Goal: Information Seeking & Learning: Compare options

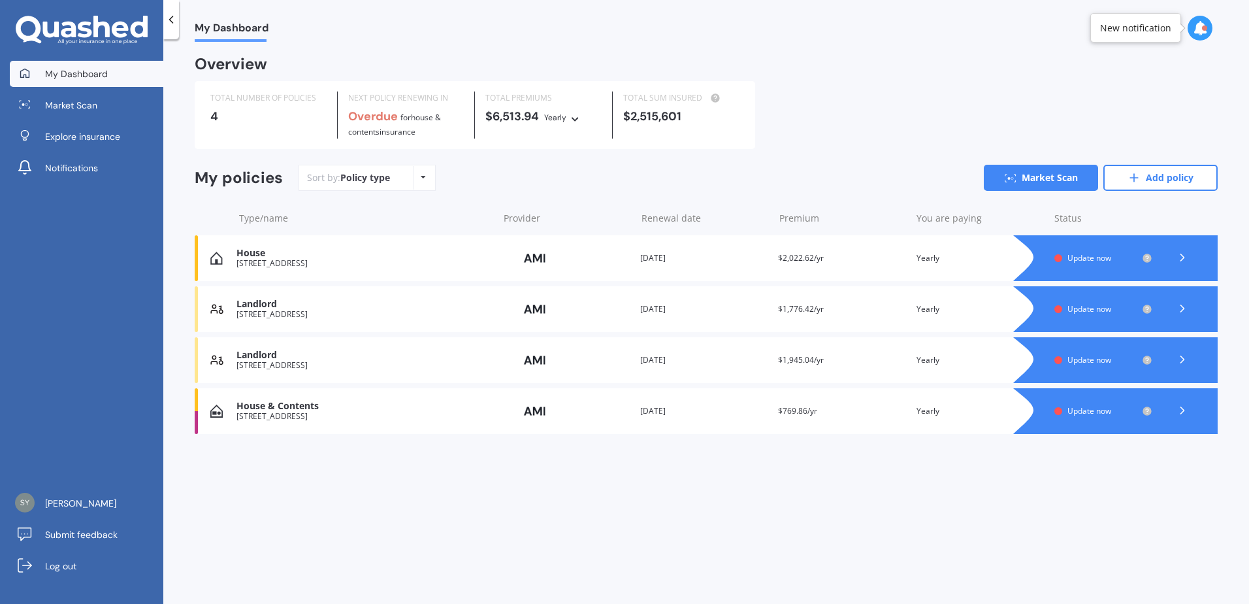
click at [1073, 259] on span "Update now" at bounding box center [1090, 257] width 44 height 11
click at [1021, 179] on link "Market Scan" at bounding box center [1041, 178] width 114 height 26
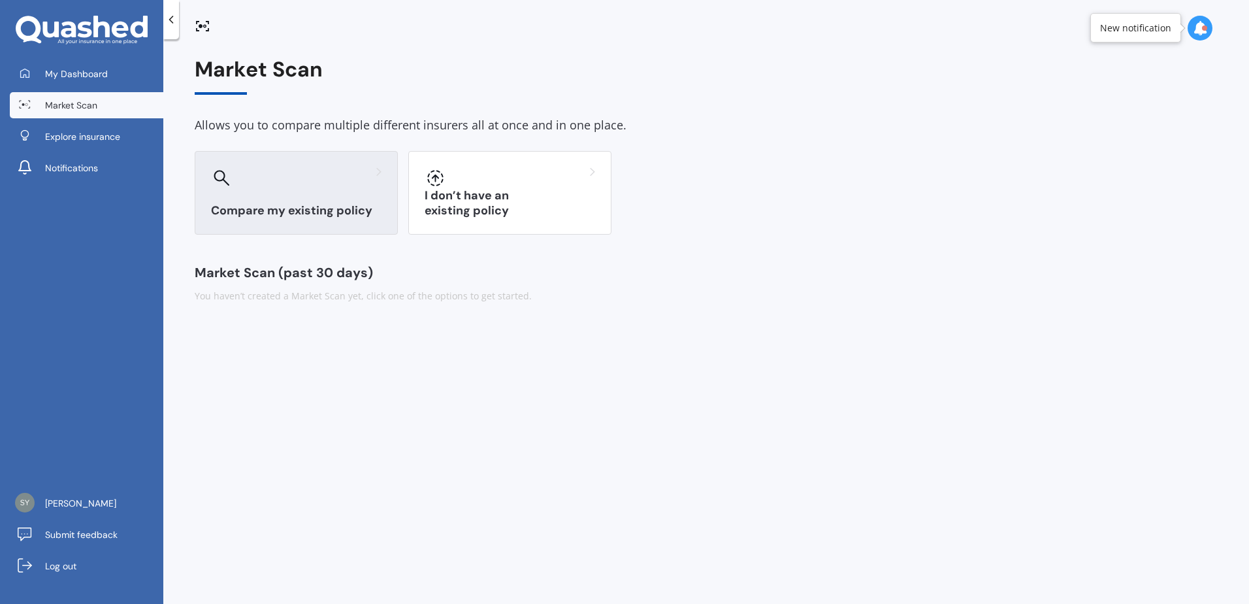
click at [308, 190] on div "Compare my existing policy" at bounding box center [296, 193] width 203 height 84
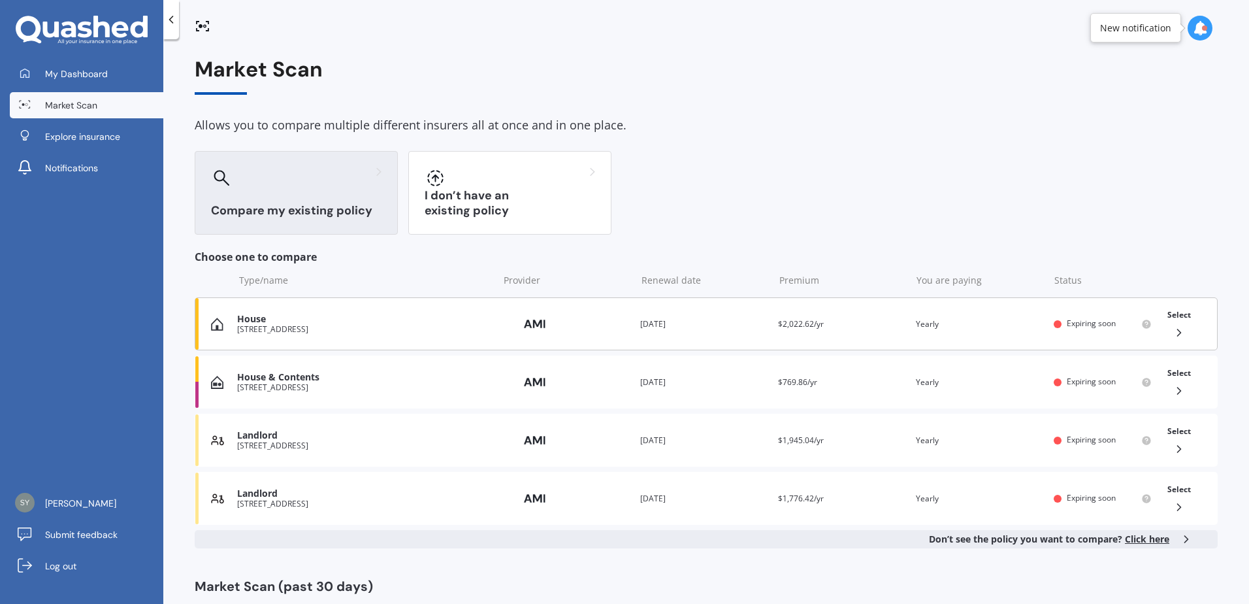
click at [1035, 325] on div "You are paying Yearly" at bounding box center [979, 324] width 127 height 13
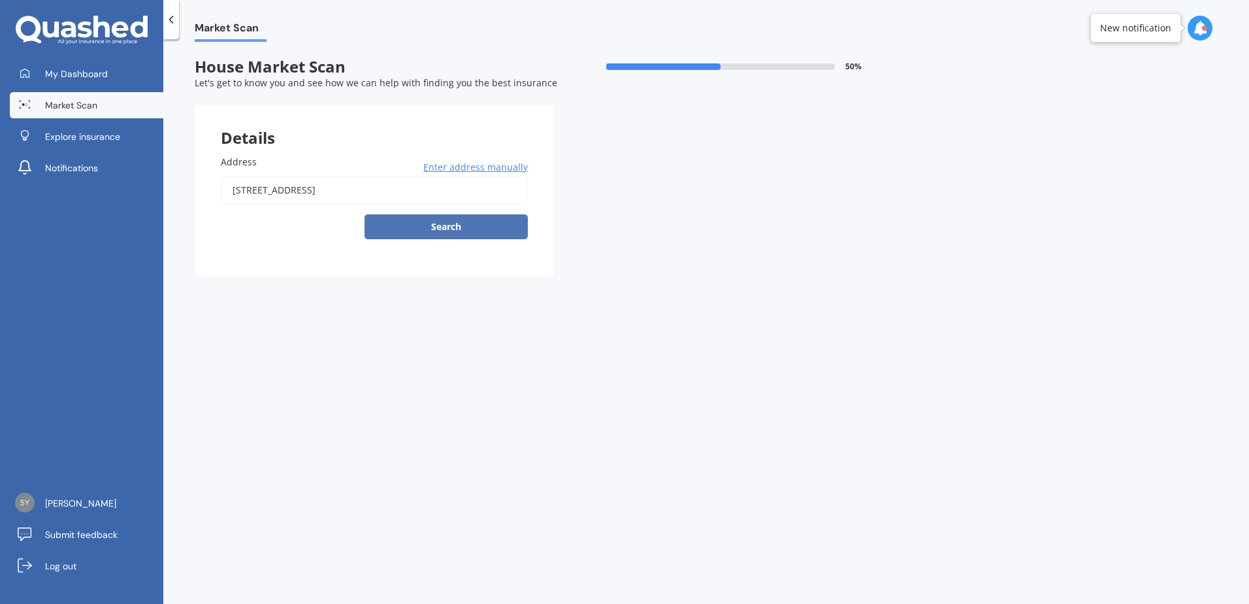
click at [461, 234] on button "Search" at bounding box center [446, 226] width 163 height 25
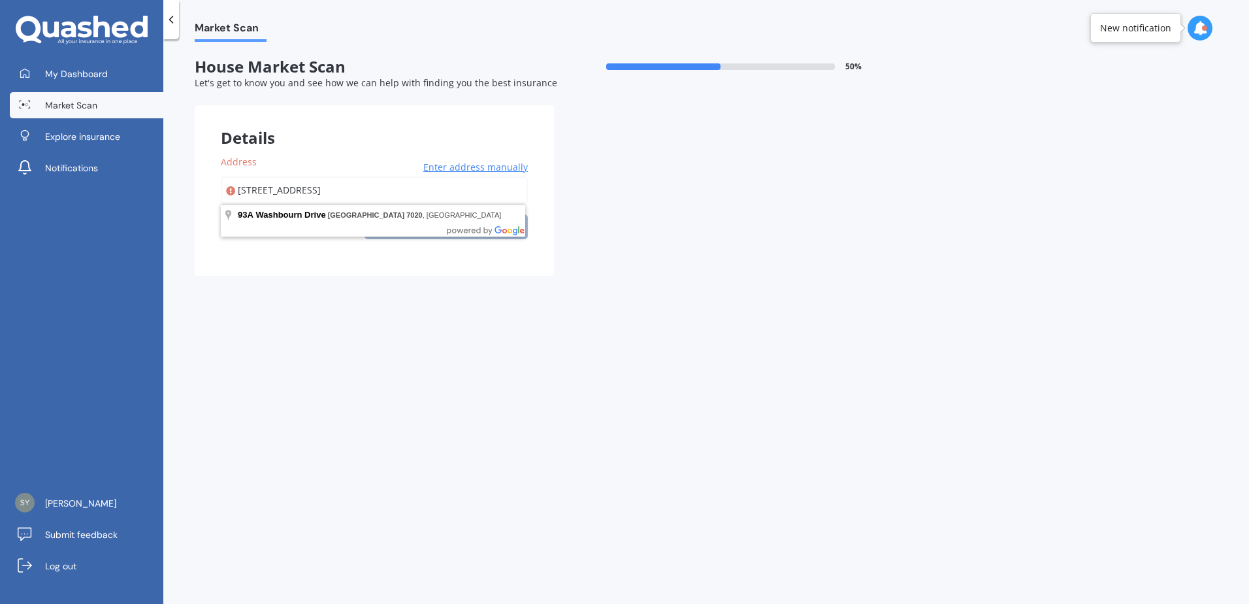
click at [411, 192] on input "[STREET_ADDRESS]" at bounding box center [374, 189] width 307 height 27
type input "[STREET_ADDRESS]"
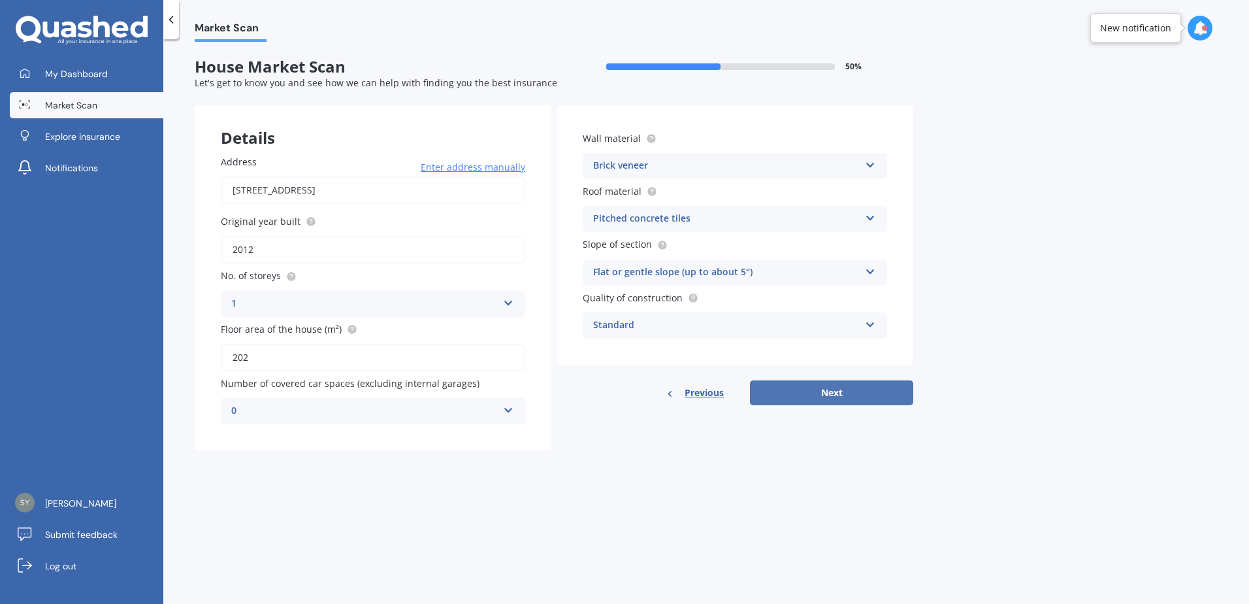
click at [840, 397] on button "Next" at bounding box center [831, 392] width 163 height 25
select select "04"
select select "10"
select select "1985"
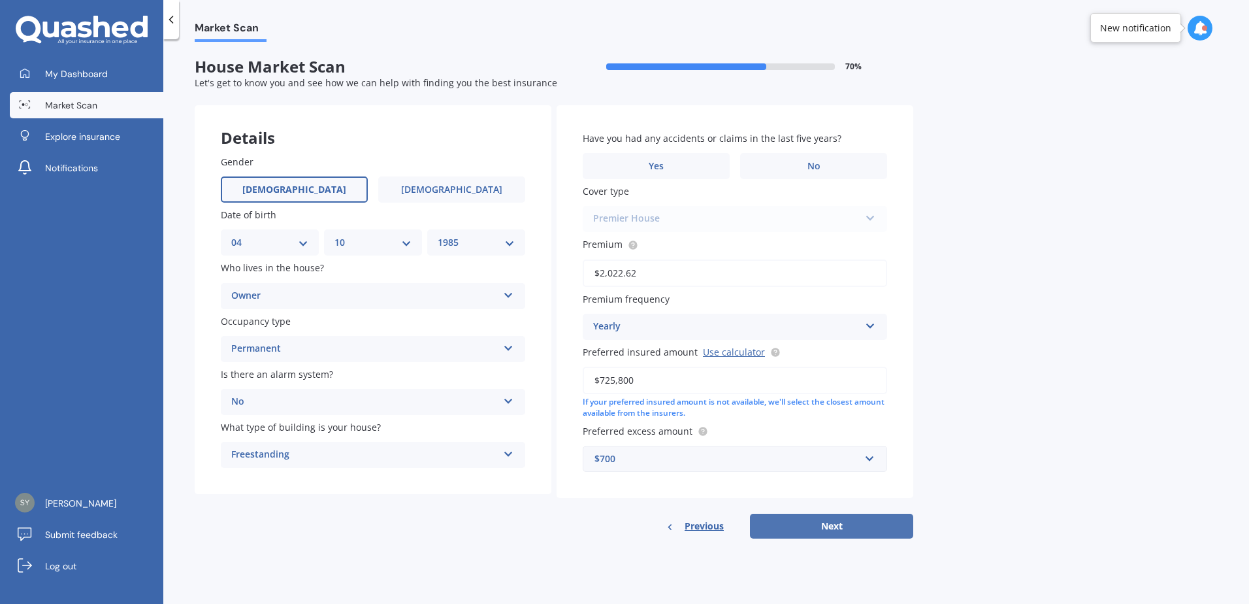
click at [835, 526] on button "Next" at bounding box center [831, 526] width 163 height 25
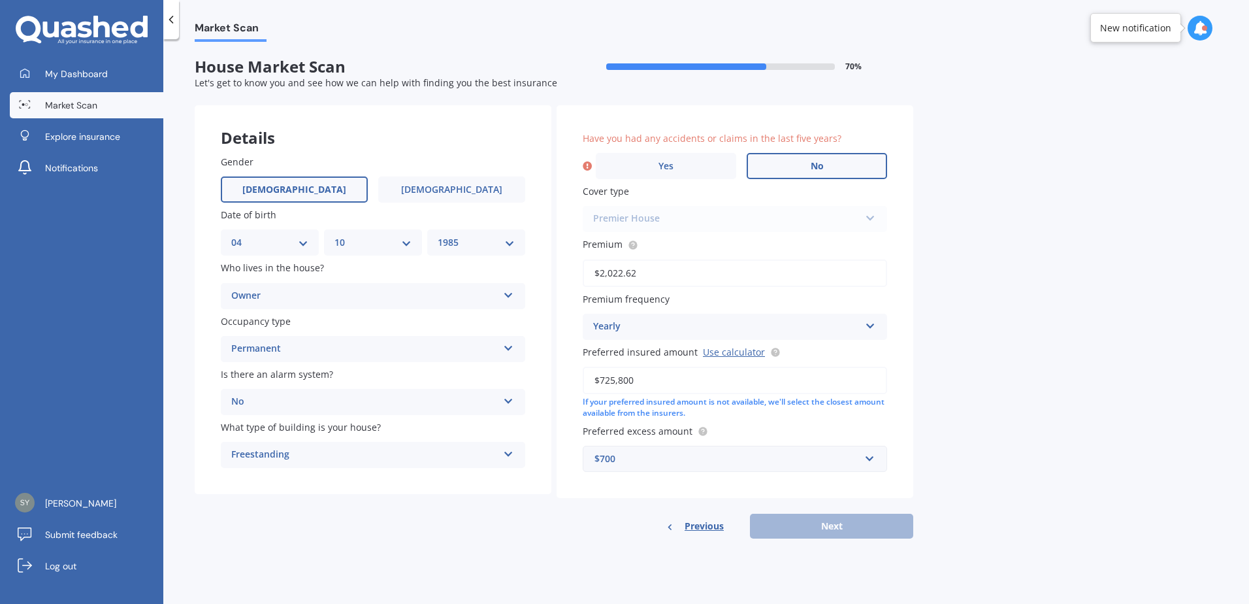
click at [787, 173] on label "No" at bounding box center [817, 166] width 140 height 26
click at [0, 0] on input "No" at bounding box center [0, 0] width 0 height 0
click at [855, 529] on button "Next" at bounding box center [831, 526] width 163 height 25
select select "04"
select select "10"
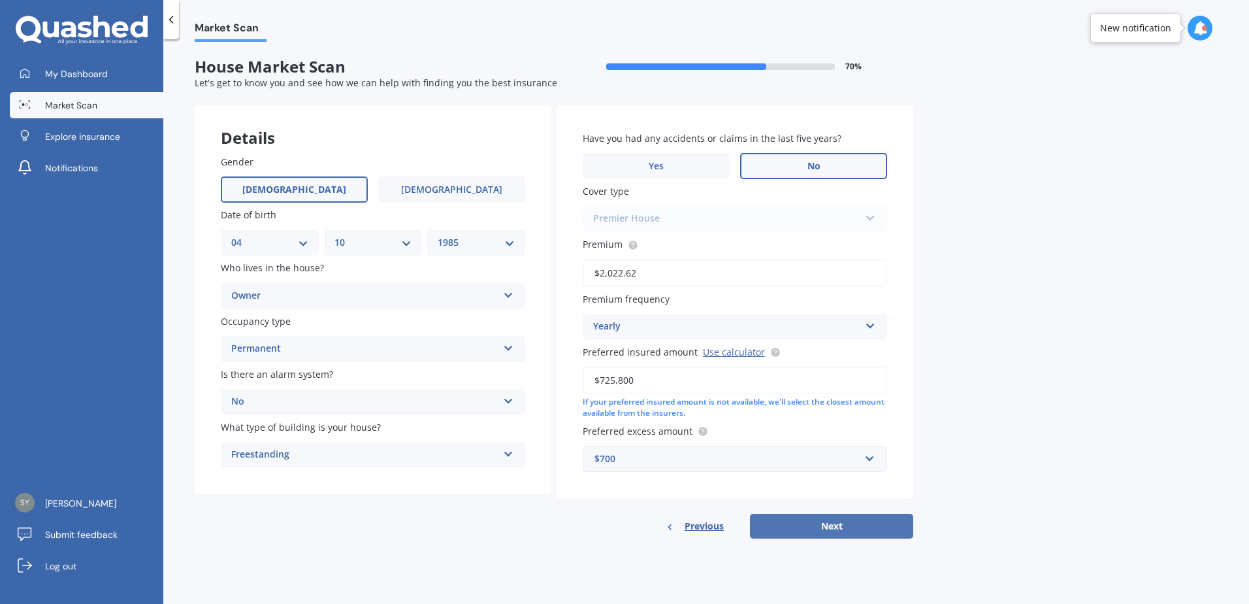
select select "1985"
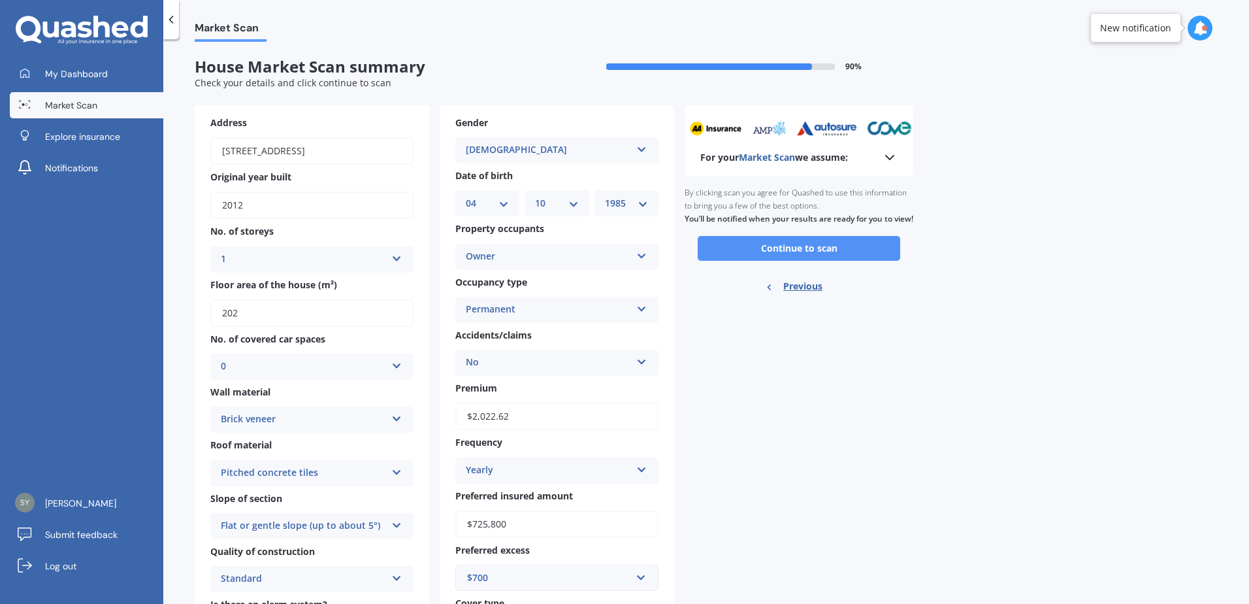
click at [804, 257] on button "Continue to scan" at bounding box center [799, 248] width 203 height 25
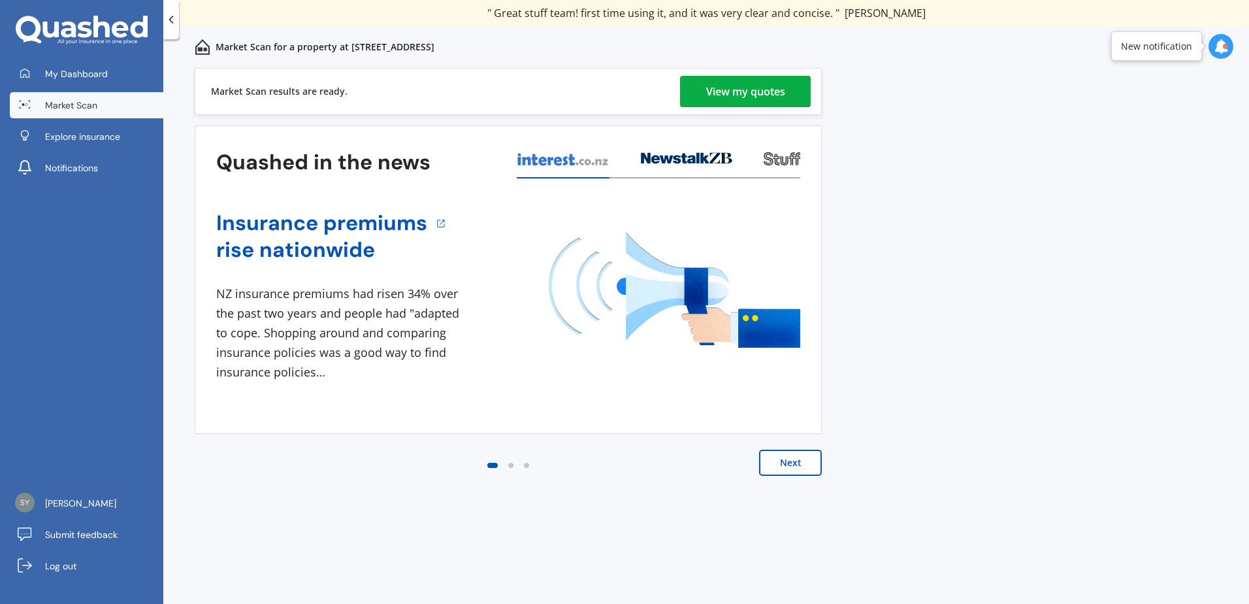
click at [718, 99] on div "View my quotes" at bounding box center [745, 91] width 79 height 31
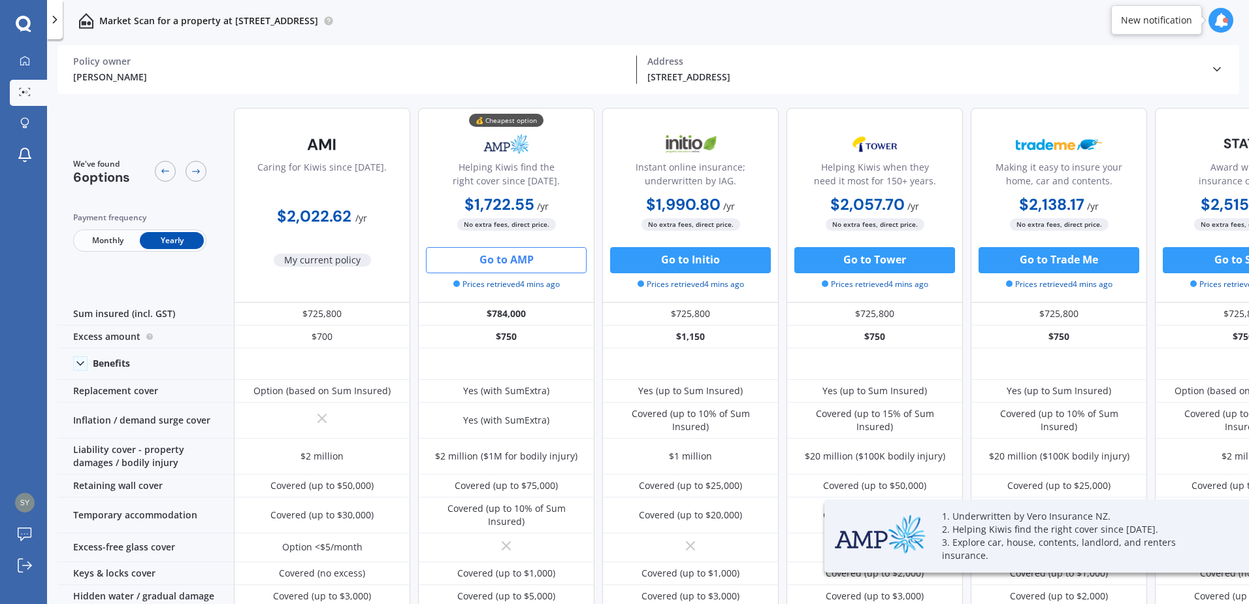
click at [499, 262] on button "Go to AMP" at bounding box center [506, 260] width 161 height 26
